Goal: Task Accomplishment & Management: Manage account settings

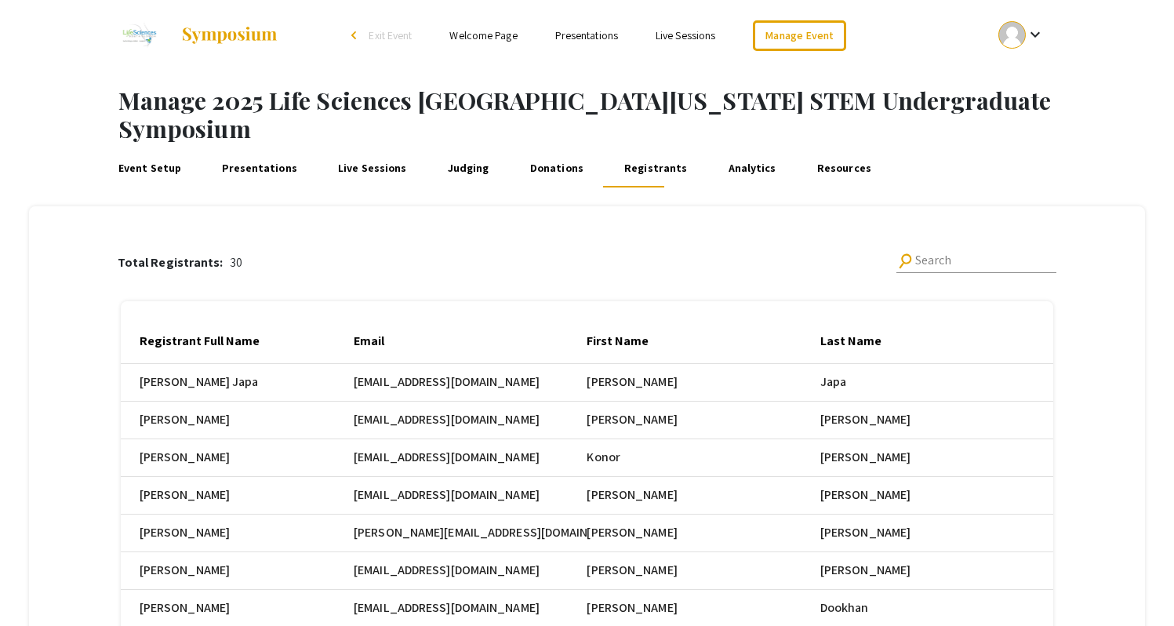
scroll to position [0, 331]
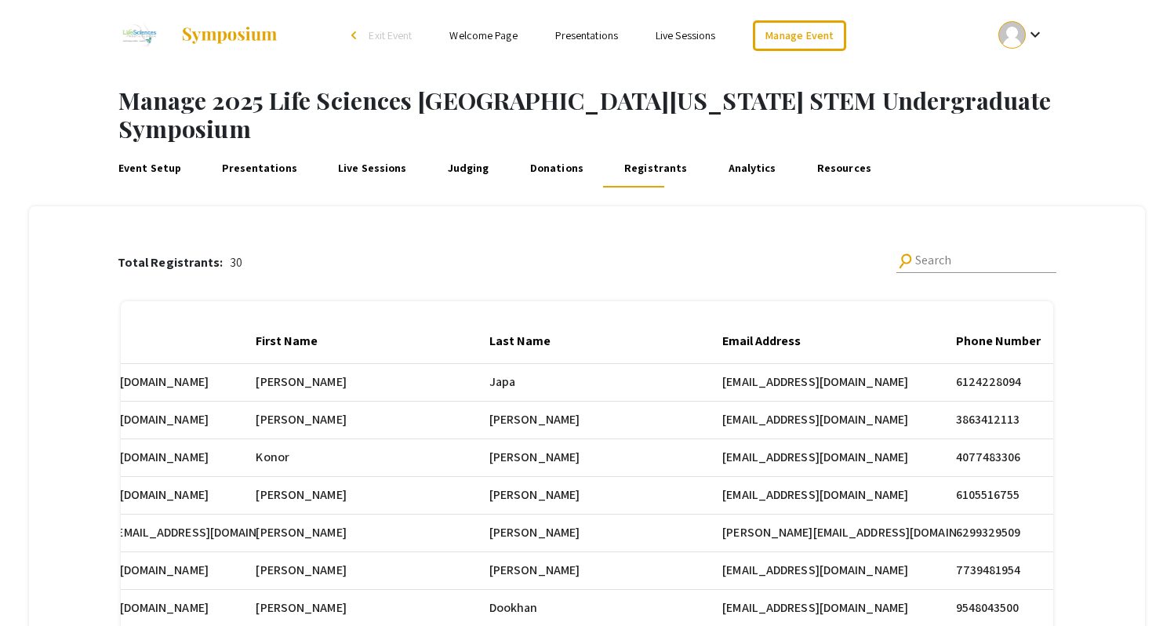
click at [1081, 90] on h1 "Manage 2025 Life Sciences South Florida STEM Undergraduate Symposium" at bounding box center [646, 114] width 1056 height 57
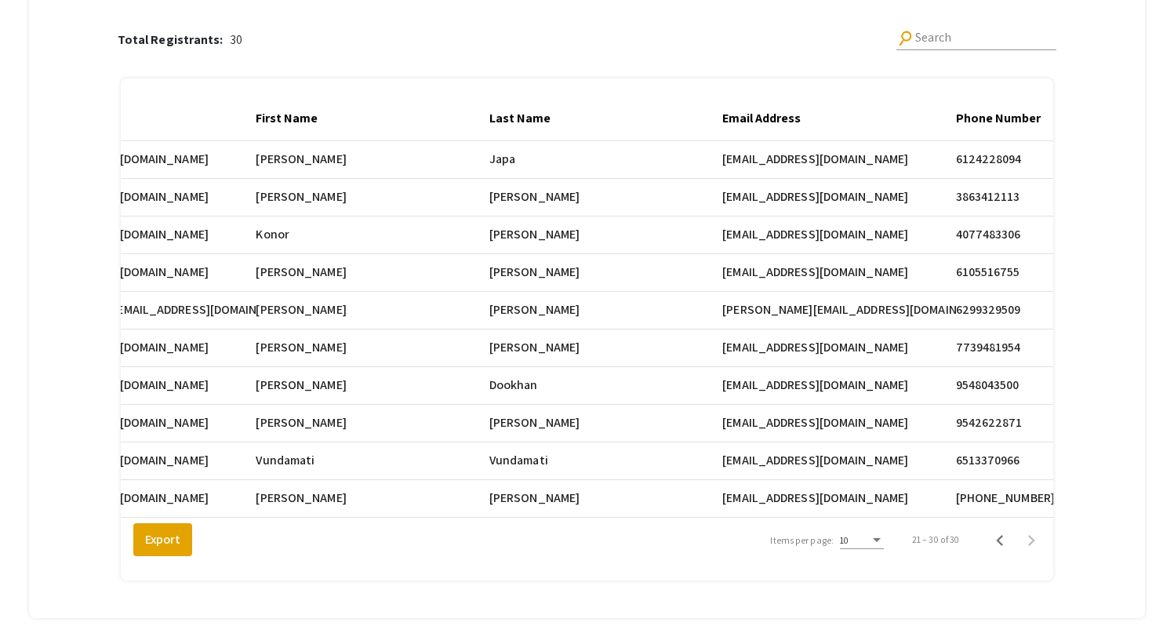
scroll to position [292, 0]
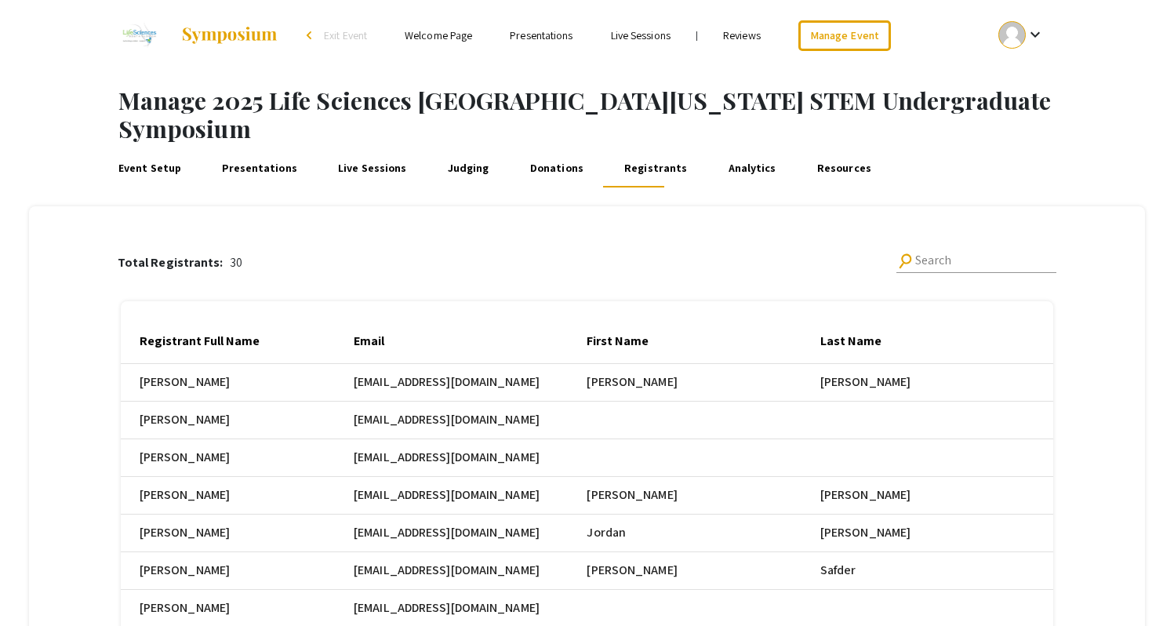
click at [266, 150] on link "Presentations" at bounding box center [260, 169] width 81 height 38
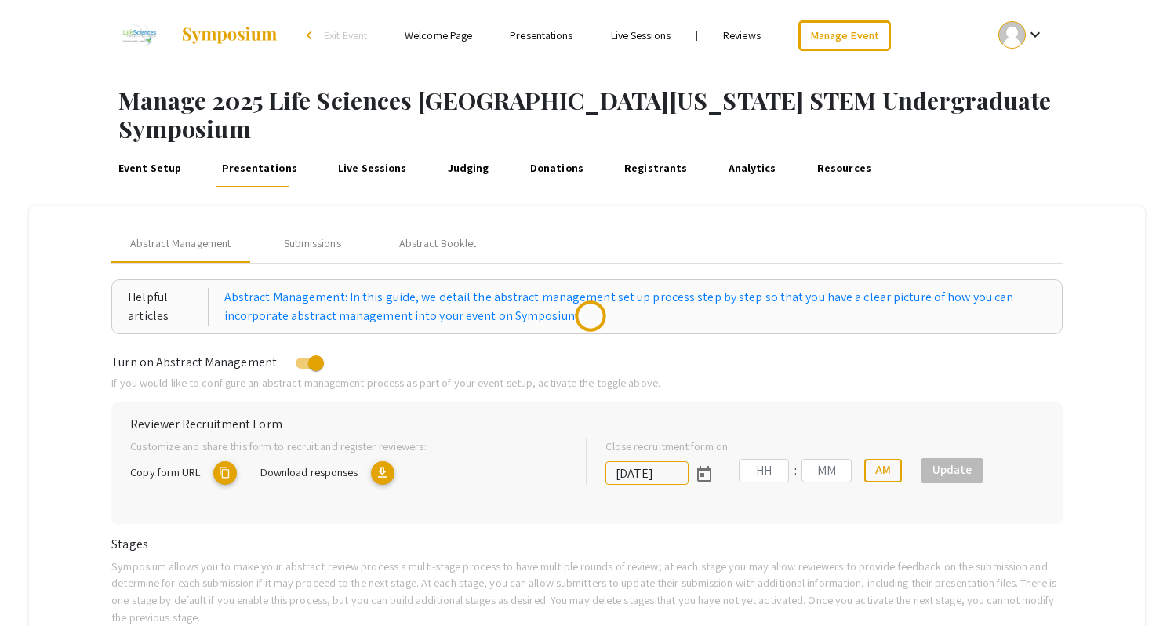
type input "10/25/2025"
type input "05"
type input "00"
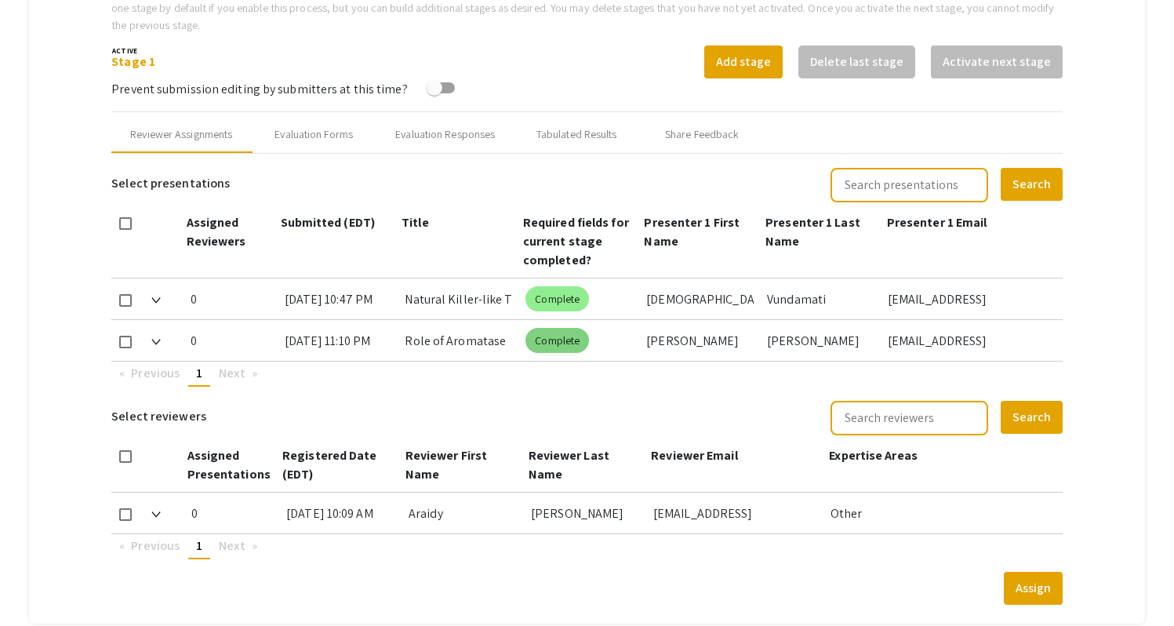
scroll to position [584, 0]
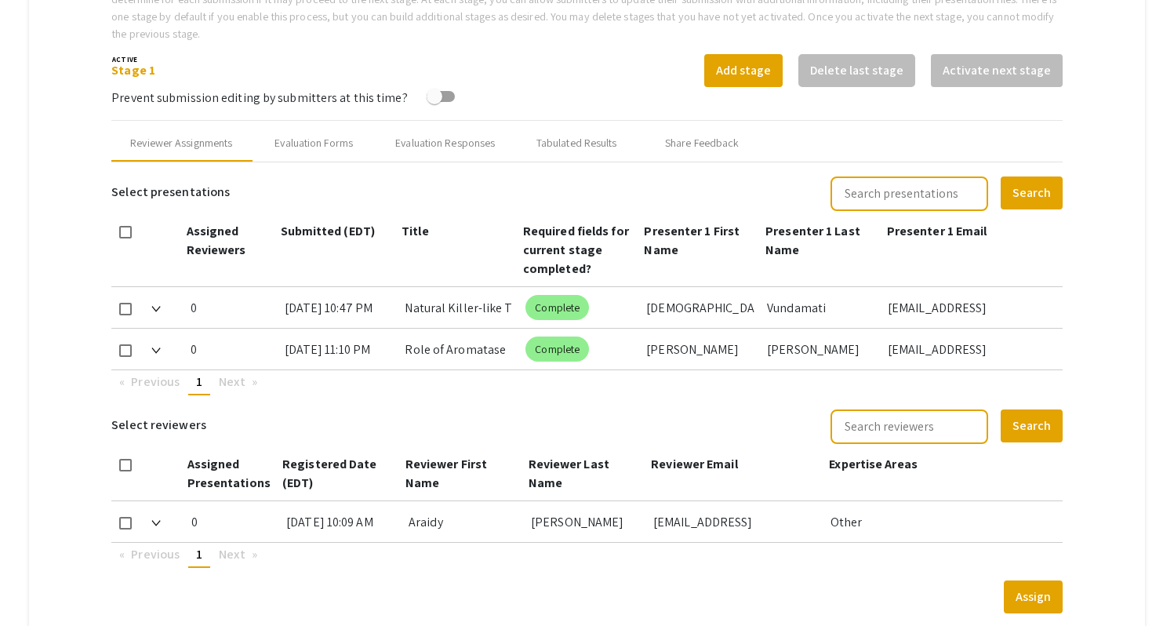
click at [1082, 224] on mat-tab-group "Abstract Management Submissions Abstract Booklet Helpful articles Abstract Mana…" at bounding box center [586, 128] width 1115 height 1010
